Goal: Task Accomplishment & Management: Use online tool/utility

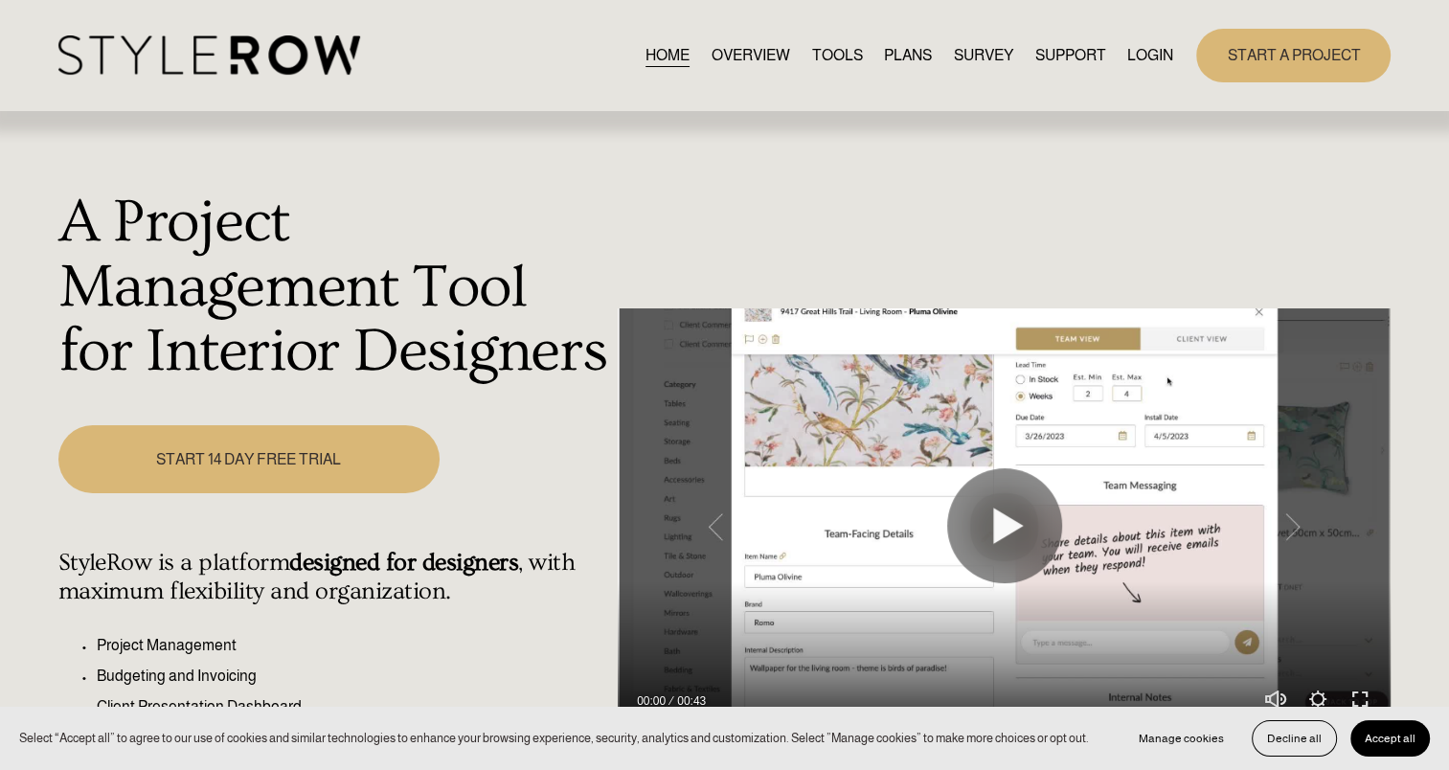
click at [1142, 57] on link "LOGIN" at bounding box center [1151, 55] width 46 height 26
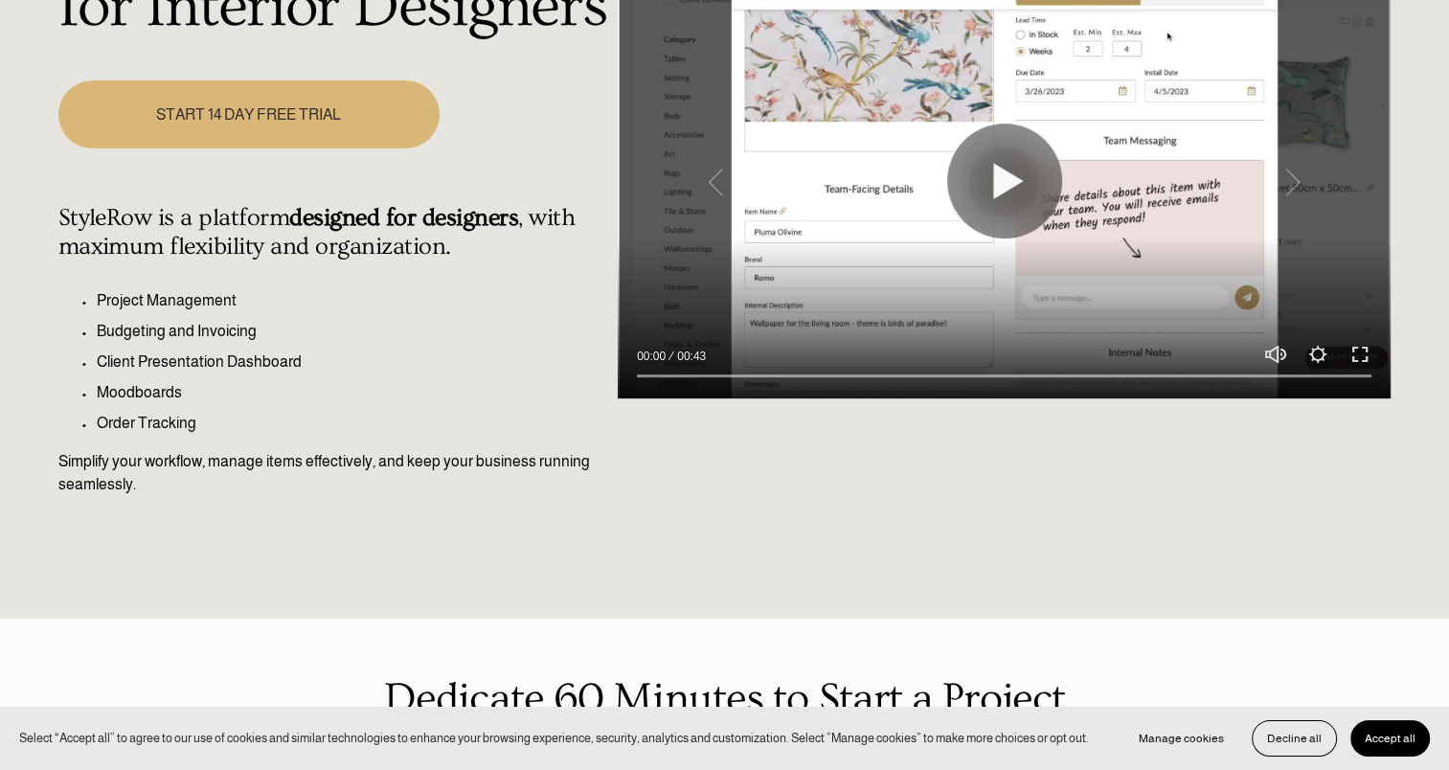
scroll to position [383, 0]
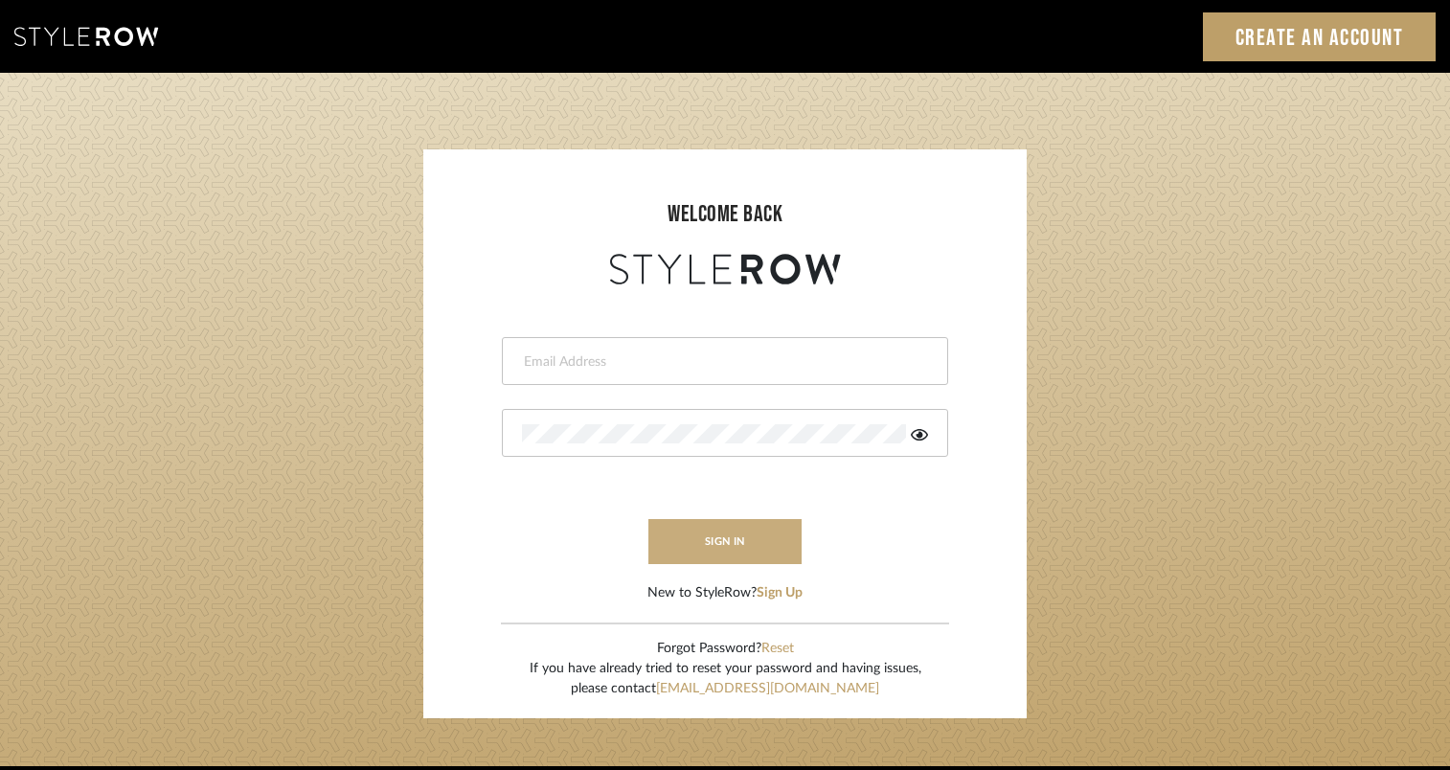
type input "jackie.gehrt@houseofelm.com"
drag, startPoint x: 700, startPoint y: 522, endPoint x: 700, endPoint y: 535, distance: 12.5
click at [700, 523] on button "sign in" at bounding box center [725, 541] width 153 height 45
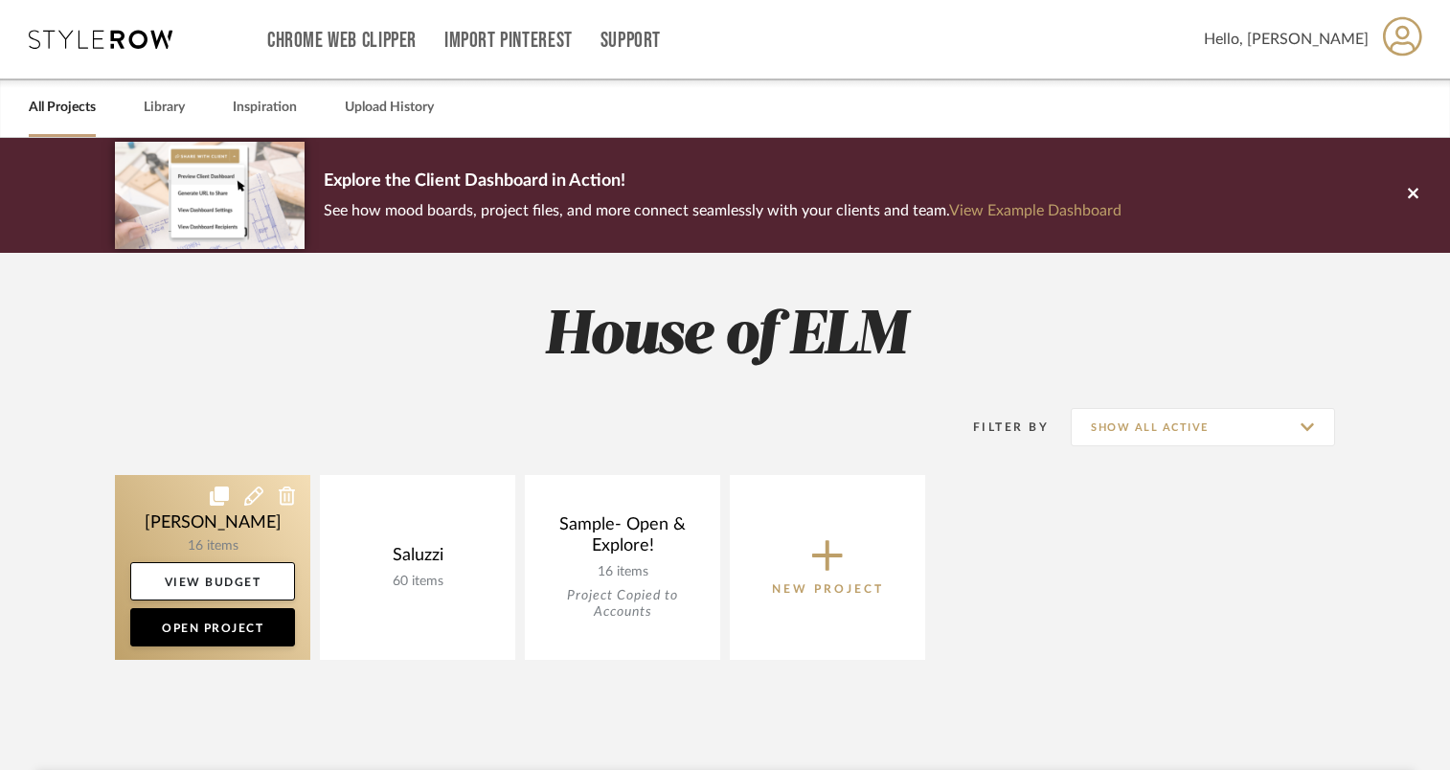
click at [169, 502] on link at bounding box center [212, 567] width 195 height 185
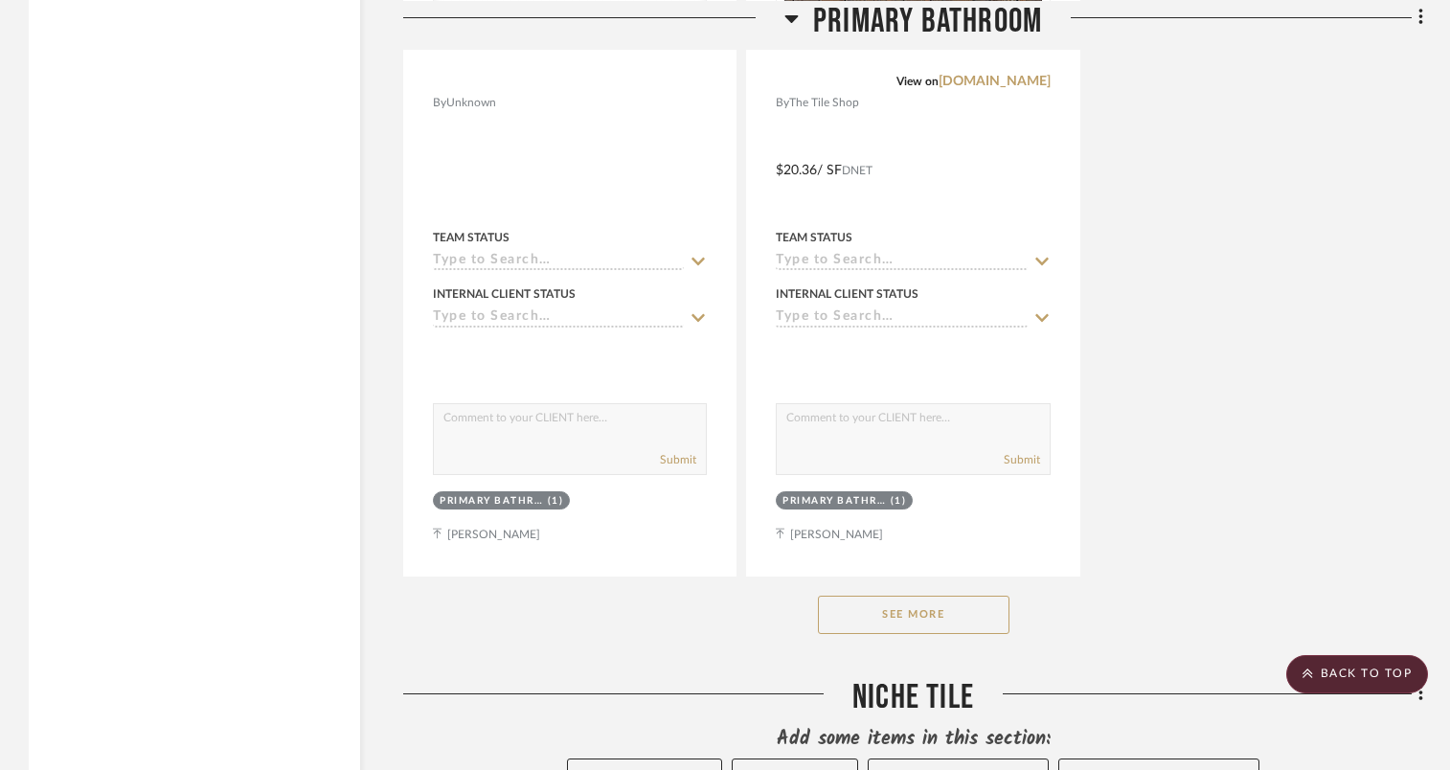
scroll to position [2721, 0]
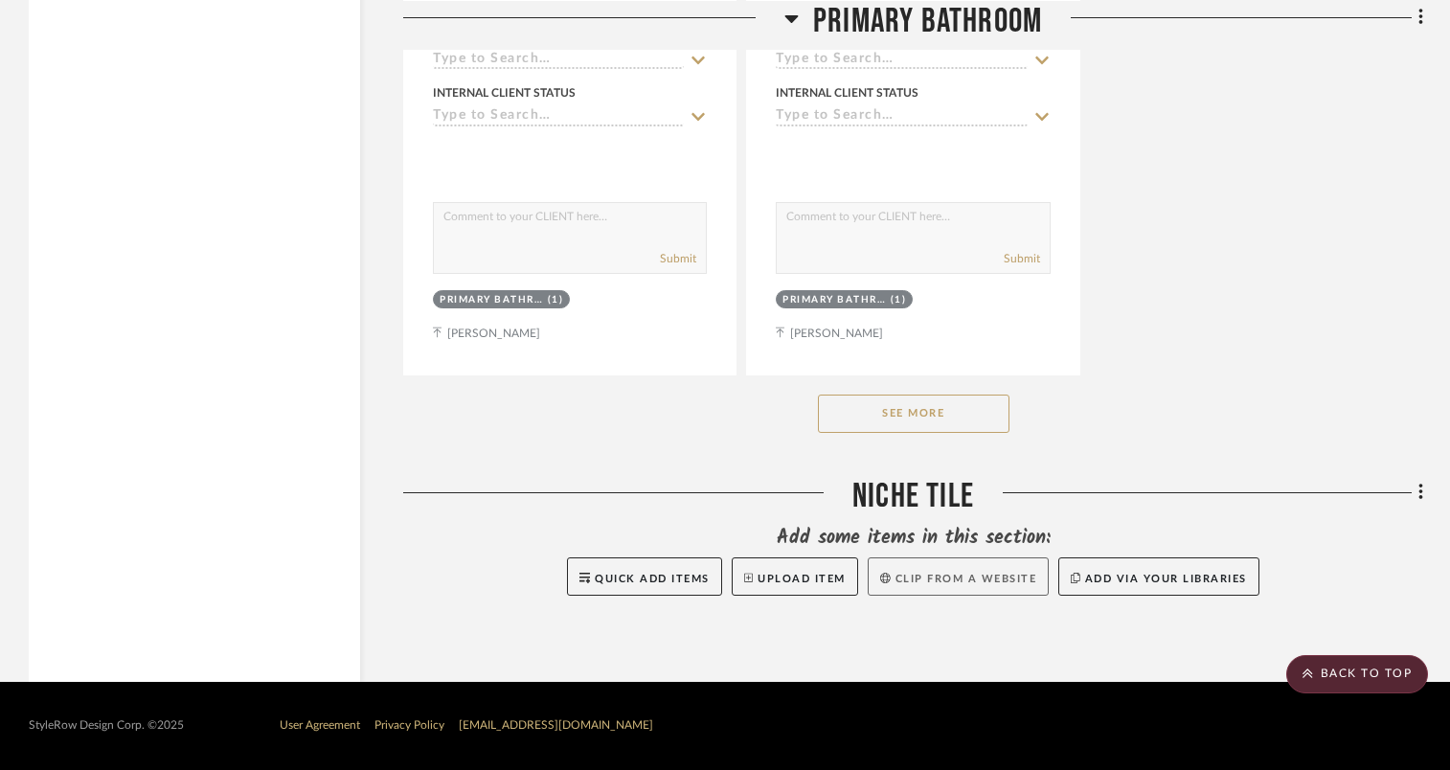
click at [934, 586] on button "Clip from a website" at bounding box center [958, 577] width 181 height 38
